Goal: Obtain resource: Download file/media

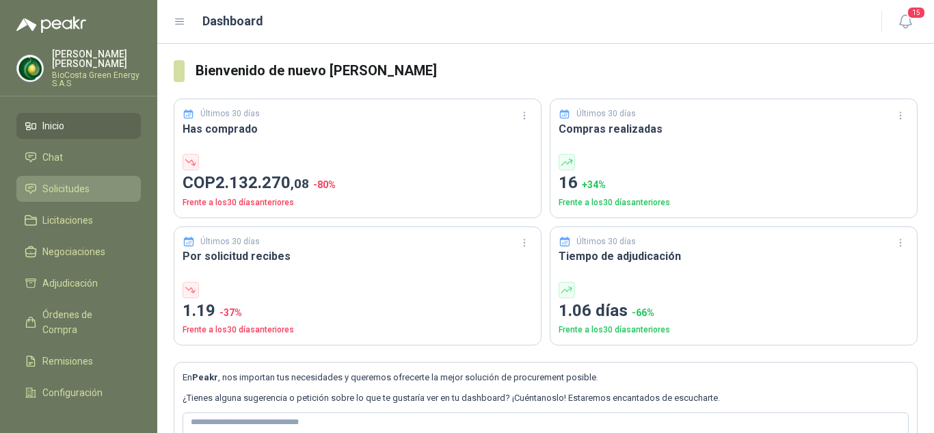
click at [66, 181] on span "Solicitudes" at bounding box center [65, 188] width 47 height 15
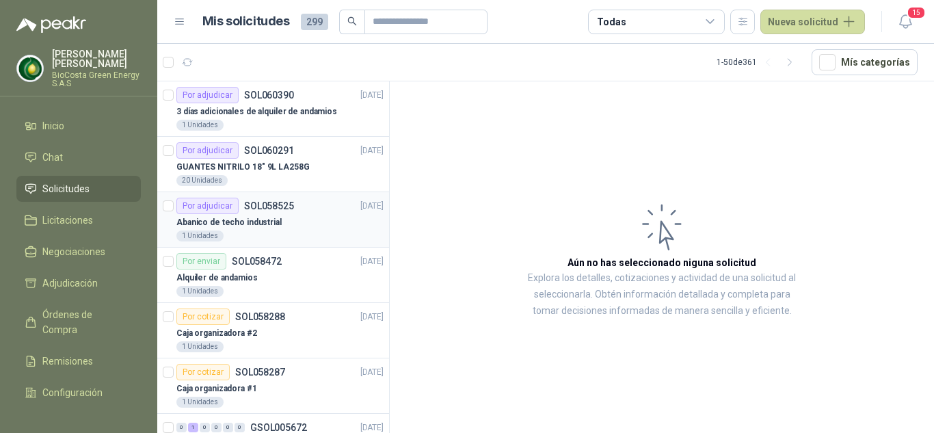
click at [303, 217] on div "Abanico de techo industrial" at bounding box center [279, 222] width 207 height 16
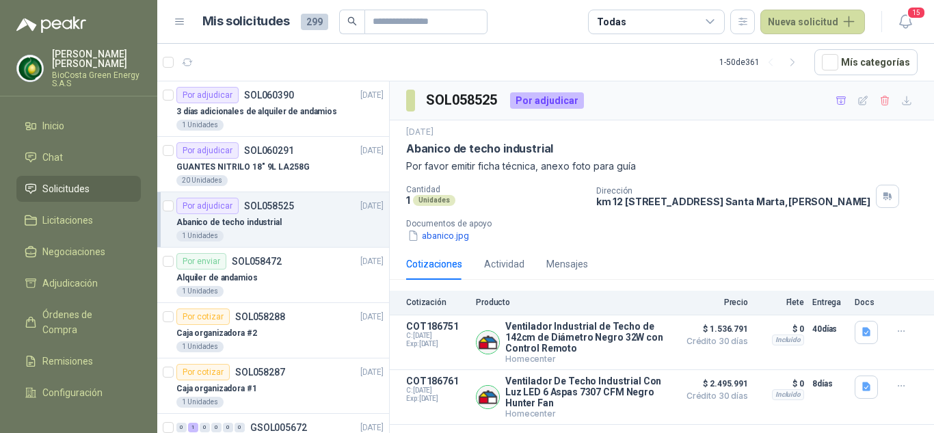
scroll to position [1, 0]
click at [622, 351] on button "Detalles" at bounding box center [639, 342] width 64 height 18
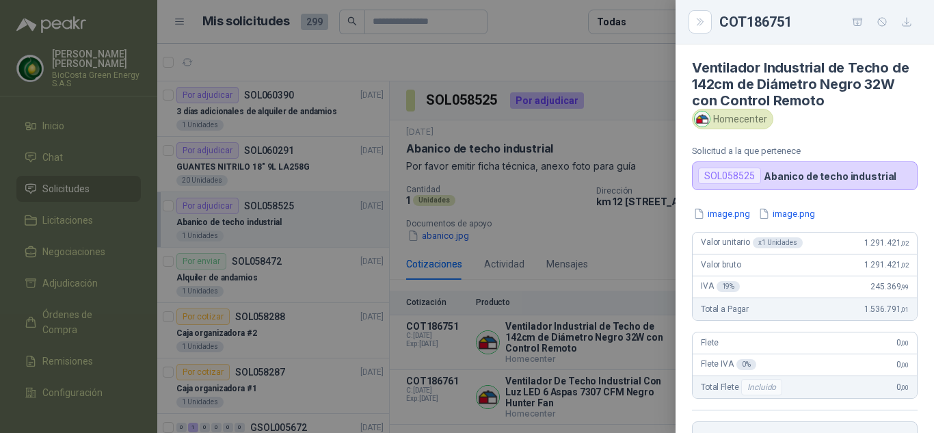
scroll to position [0, 0]
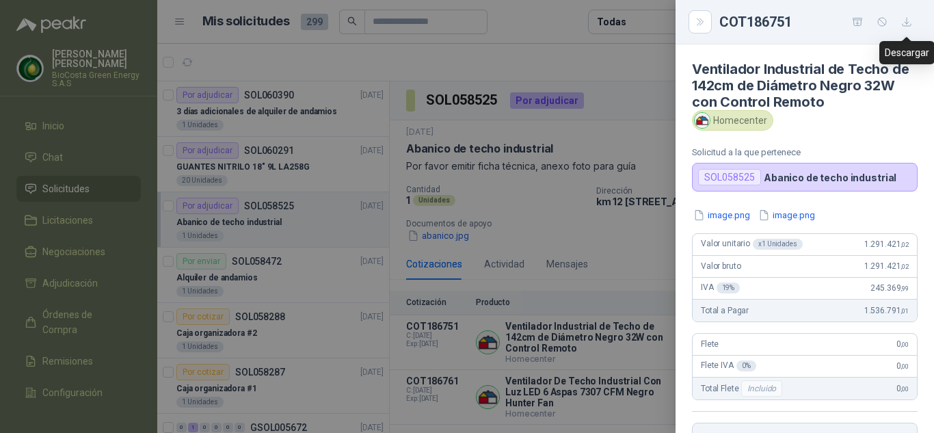
click at [906, 18] on icon "button" at bounding box center [907, 22] width 12 height 12
click at [721, 215] on button "image.png" at bounding box center [721, 215] width 59 height 14
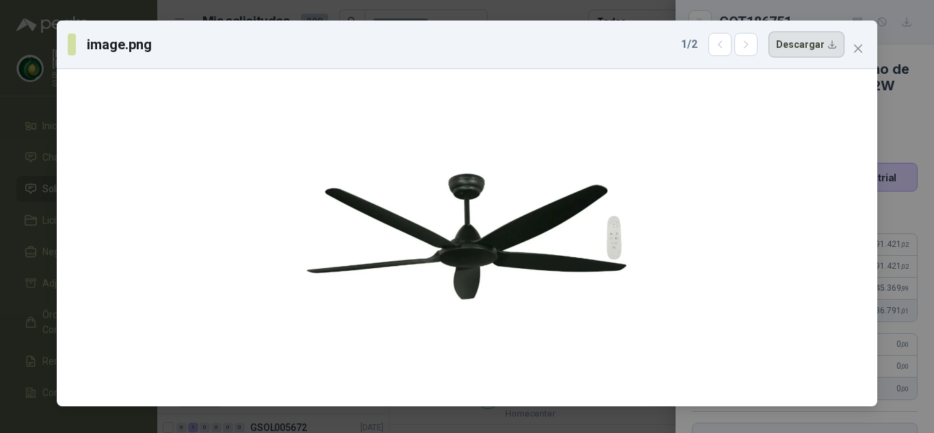
click at [822, 49] on button "Descargar" at bounding box center [806, 44] width 76 height 26
click at [855, 45] on icon "close" at bounding box center [858, 48] width 8 height 8
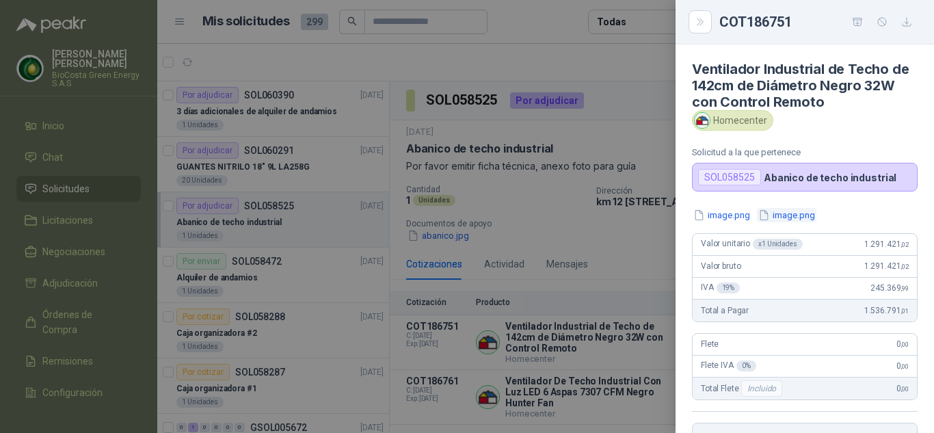
click at [783, 213] on button "image.png" at bounding box center [786, 215] width 59 height 14
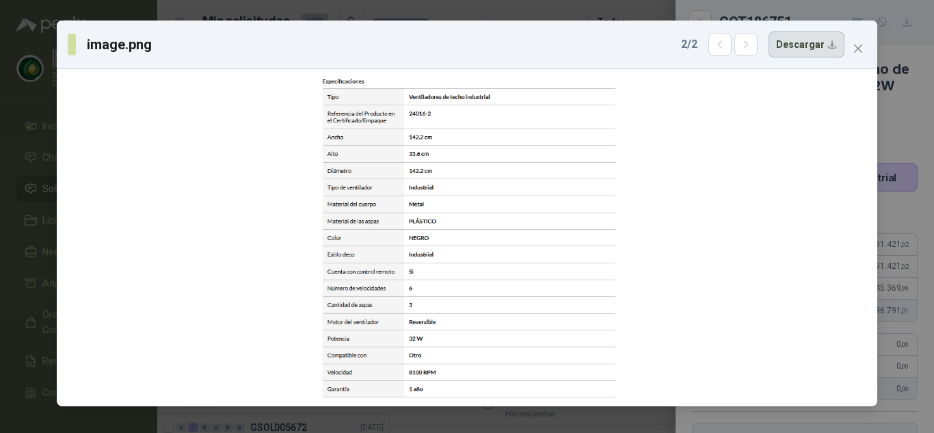
click at [830, 52] on button "Descargar" at bounding box center [806, 44] width 76 height 26
click at [861, 42] on button "Close" at bounding box center [858, 49] width 22 height 22
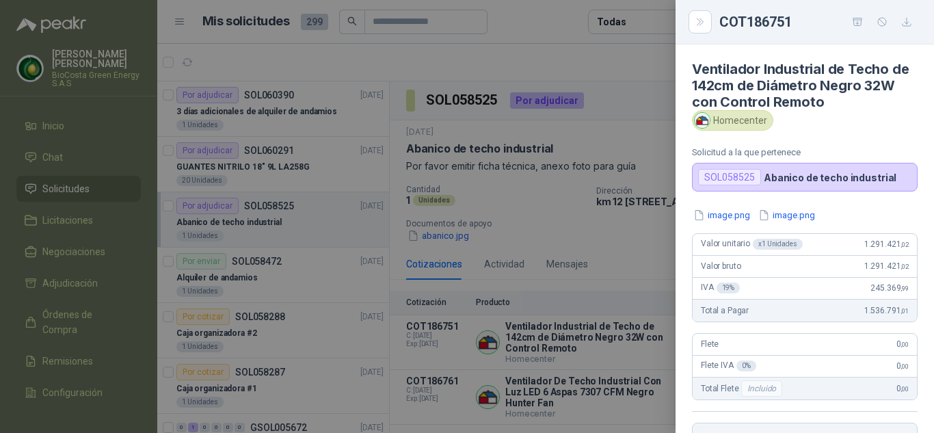
click at [641, 55] on div at bounding box center [467, 216] width 934 height 433
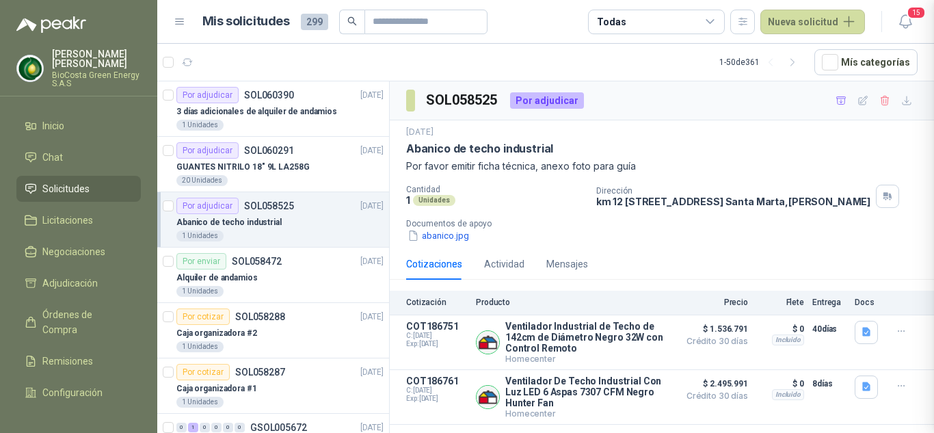
scroll to position [286, 0]
click at [632, 406] on button "Detalles" at bounding box center [639, 397] width 64 height 18
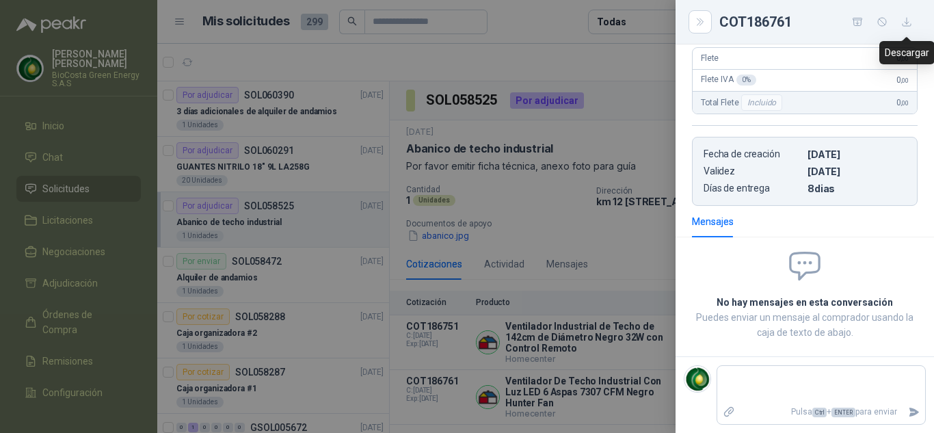
click at [904, 23] on icon "button" at bounding box center [907, 22] width 12 height 12
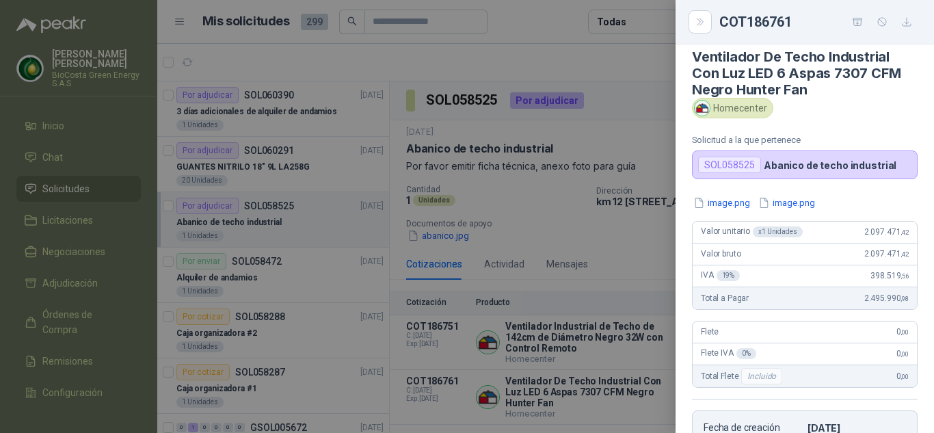
scroll to position [0, 0]
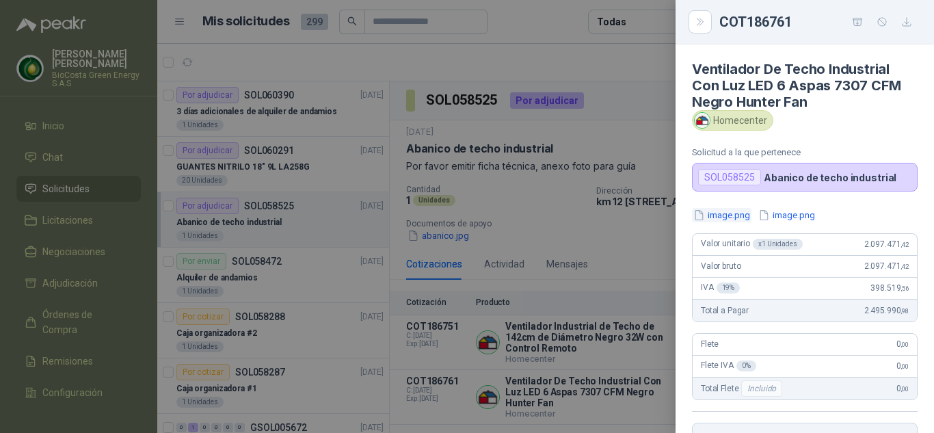
click at [728, 220] on button "image.png" at bounding box center [721, 215] width 59 height 14
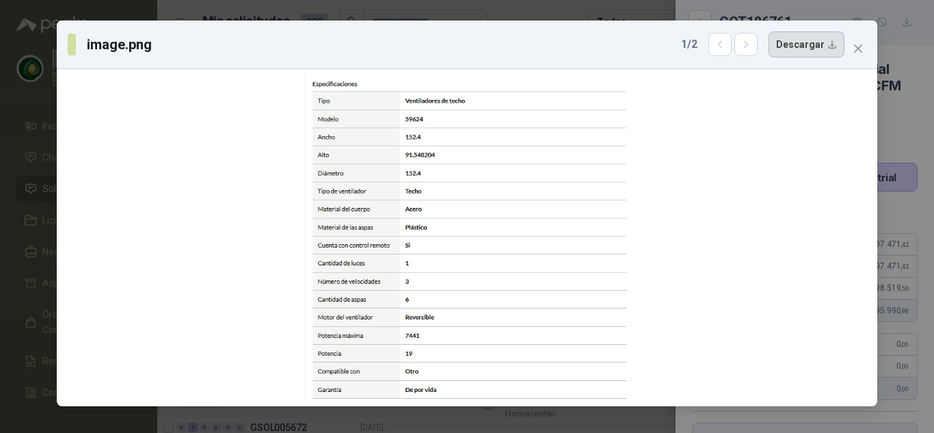
click at [801, 53] on button "Descargar" at bounding box center [806, 44] width 76 height 26
click at [854, 44] on icon "close" at bounding box center [857, 48] width 11 height 11
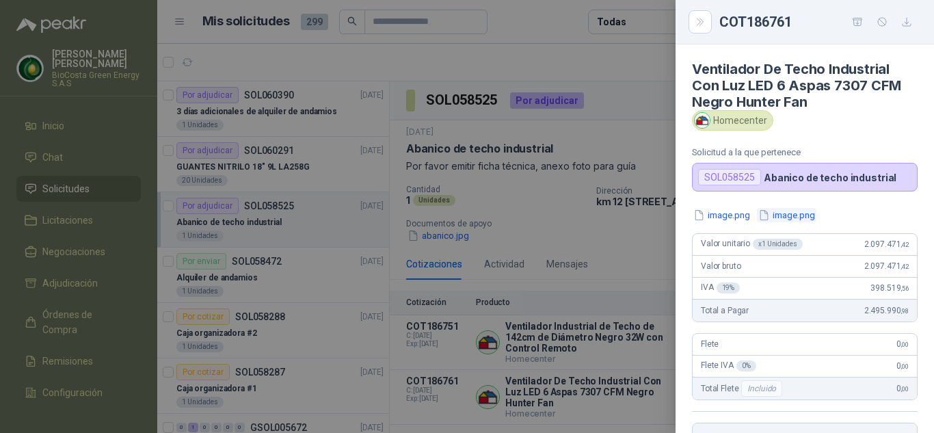
click at [784, 220] on button "image.png" at bounding box center [786, 215] width 59 height 14
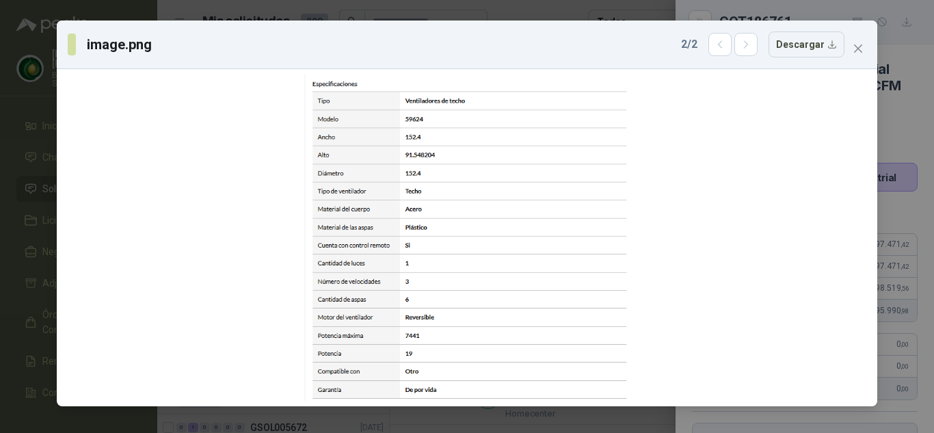
click at [852, 50] on icon "close" at bounding box center [857, 48] width 11 height 11
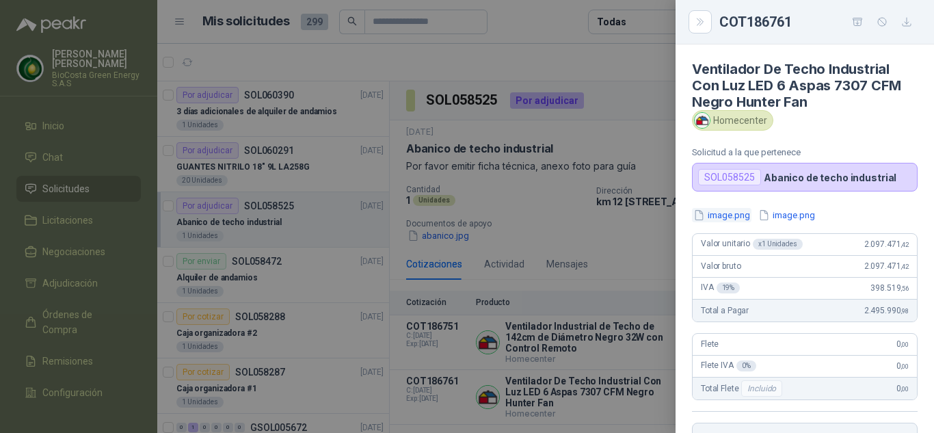
click at [727, 214] on button "image.png" at bounding box center [721, 215] width 59 height 14
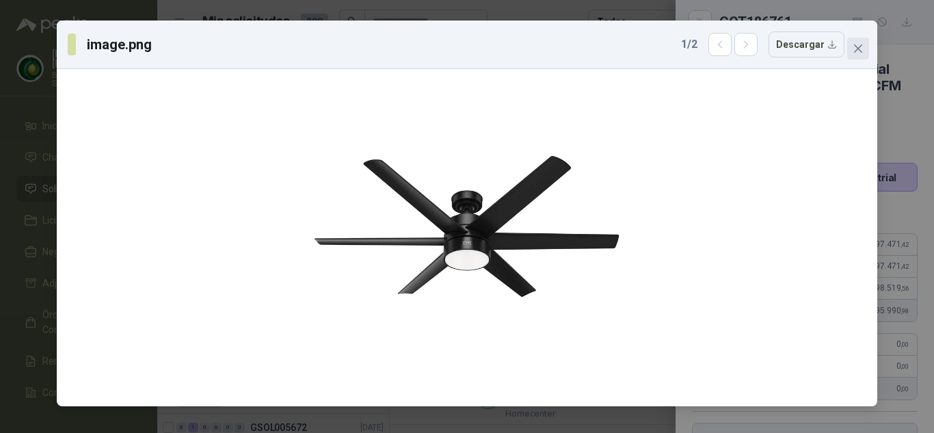
click at [862, 50] on icon "close" at bounding box center [857, 48] width 11 height 11
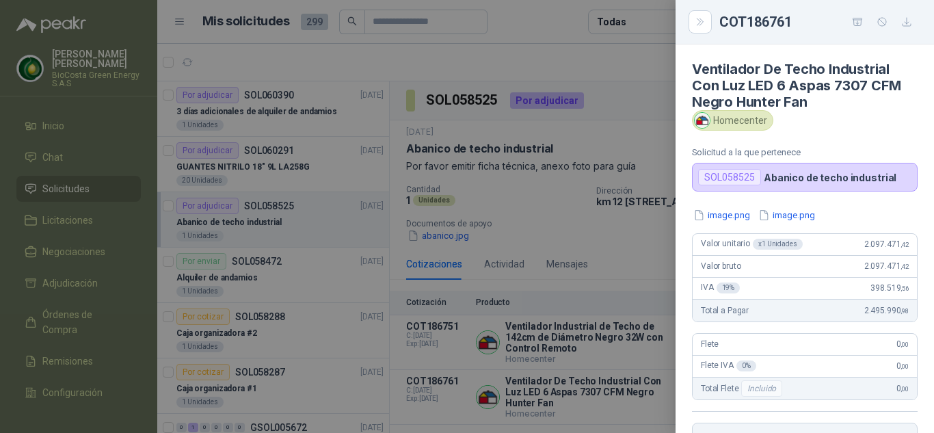
click at [913, 125] on article "Ventilador De Techo Industrial Con Luz LED 6 Aspas 7307 CFM Negro Hunter Fan Ho…" at bounding box center [804, 117] width 258 height 147
click at [778, 215] on button "image.png" at bounding box center [786, 215] width 59 height 14
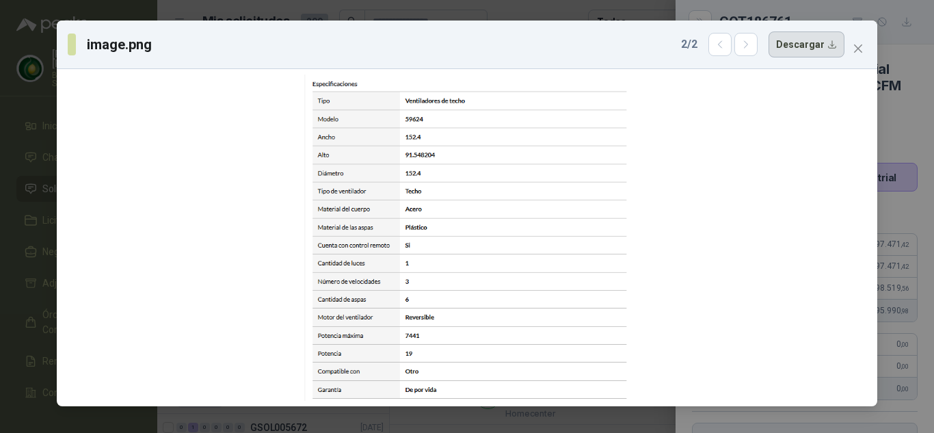
click at [803, 49] on button "Descargar" at bounding box center [806, 44] width 76 height 26
click at [719, 51] on button "button" at bounding box center [719, 44] width 23 height 23
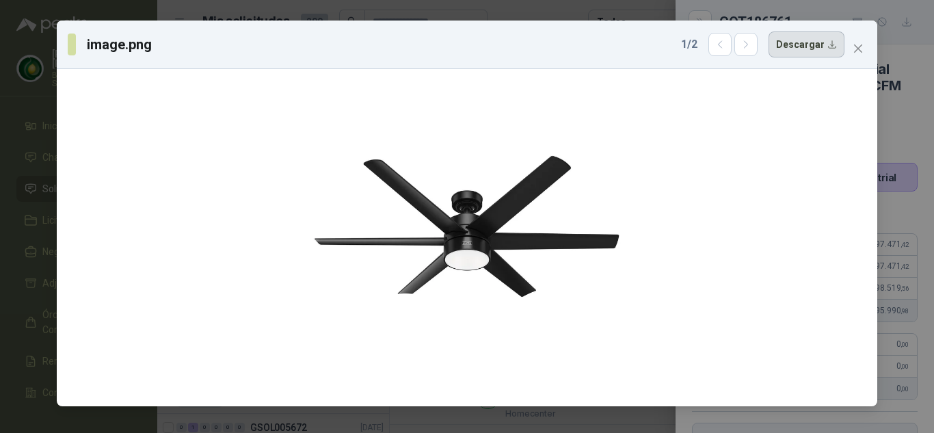
click at [824, 49] on button "Descargar" at bounding box center [806, 44] width 76 height 26
click at [905, 45] on div "image.png 1 / 2 Descargar" at bounding box center [467, 216] width 934 height 433
